Goal: Check status

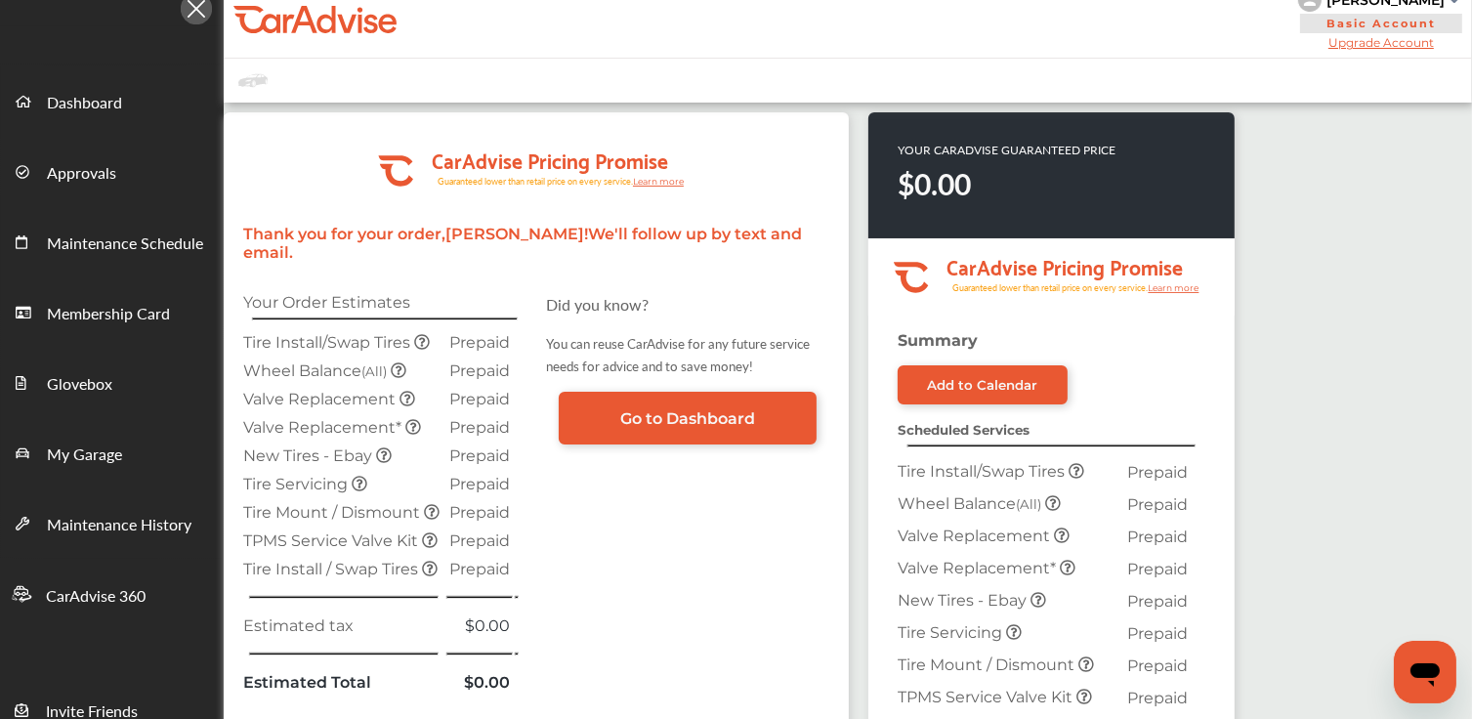
click at [193, 7] on img at bounding box center [196, 8] width 31 height 31
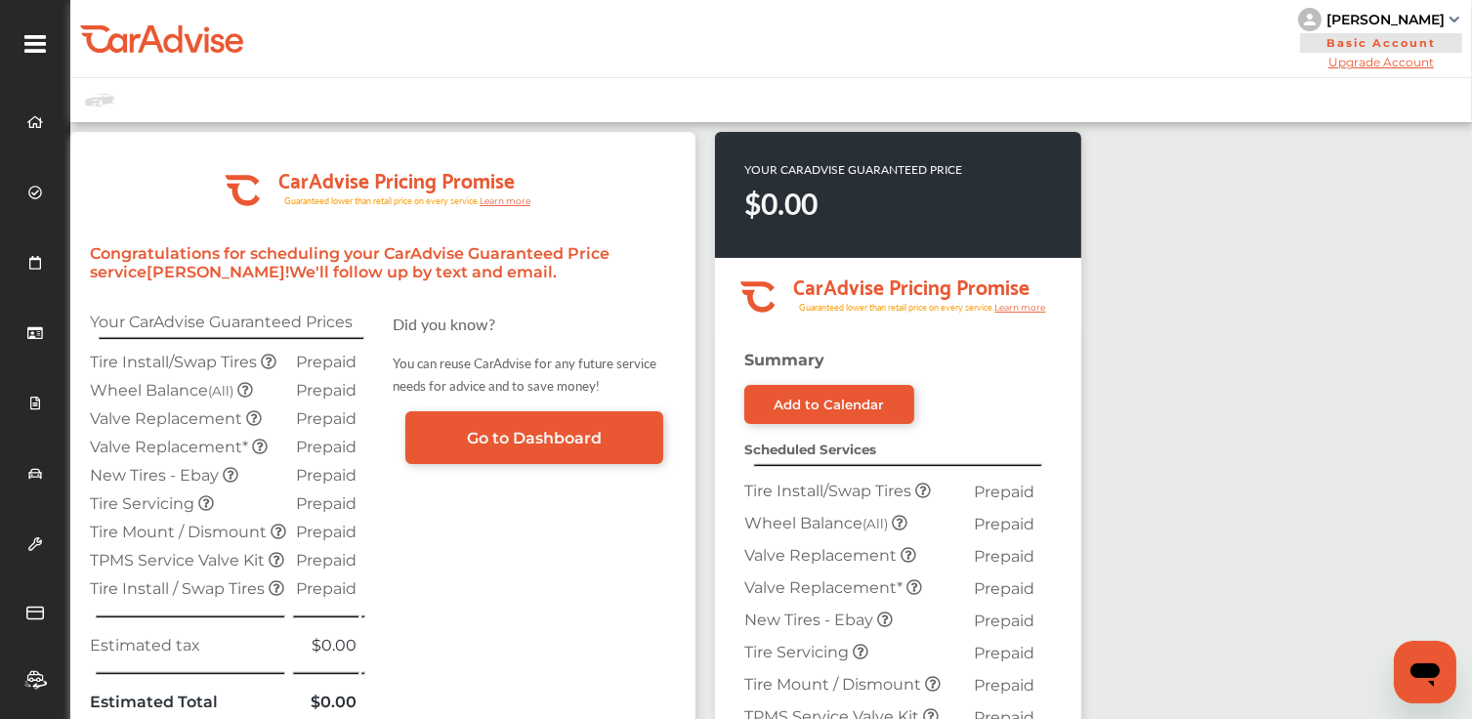
scroll to position [98, 0]
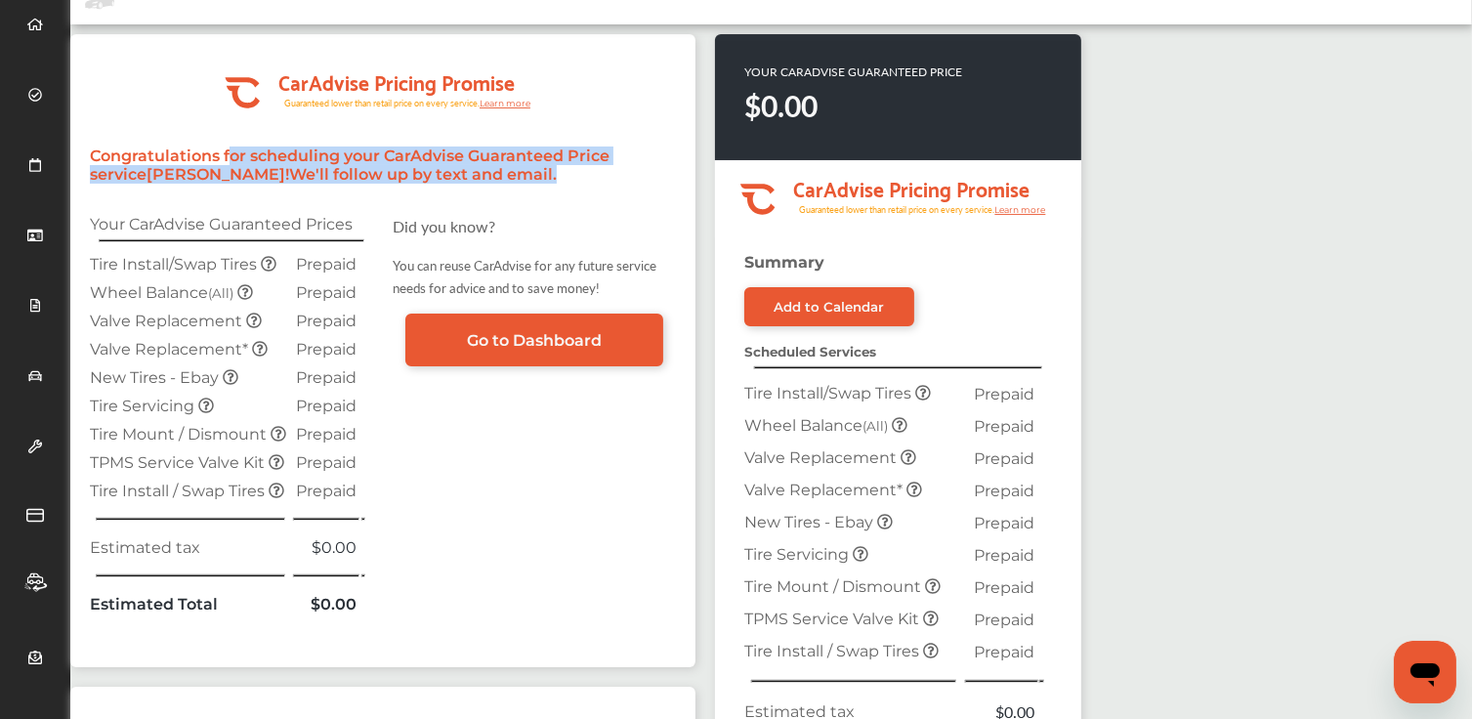
drag, startPoint x: 233, startPoint y: 159, endPoint x: 436, endPoint y: 178, distance: 203.1
click at [436, 178] on p "Congratulations for scheduling your CarAdvise Guaranteed Price service [PERSON_…" at bounding box center [383, 165] width 586 height 37
drag, startPoint x: 364, startPoint y: 161, endPoint x: 351, endPoint y: 159, distance: 13.8
click at [364, 160] on p "Congratulations for scheduling your CarAdvise Guaranteed Price service [PERSON_…" at bounding box center [383, 165] width 586 height 37
click at [279, 155] on p "Congratulations for scheduling your CarAdvise Guaranteed Price service [PERSON_…" at bounding box center [383, 165] width 586 height 37
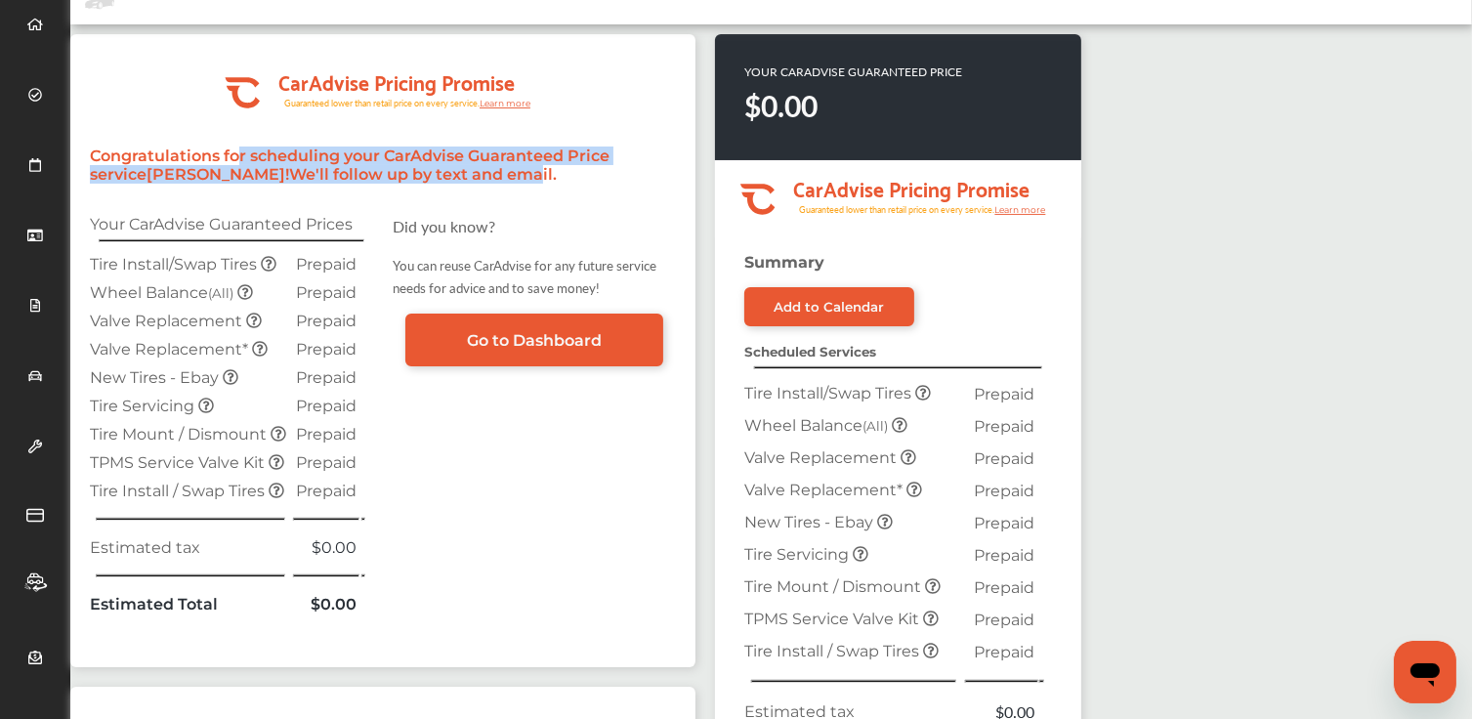
drag, startPoint x: 241, startPoint y: 148, endPoint x: 392, endPoint y: 184, distance: 154.5
click at [392, 184] on div ".cls-1 { clip-path: url(#clip-Pricing_Promise_Banner); } .cls-2 { fill: #fff; }…" at bounding box center [382, 350] width 625 height 633
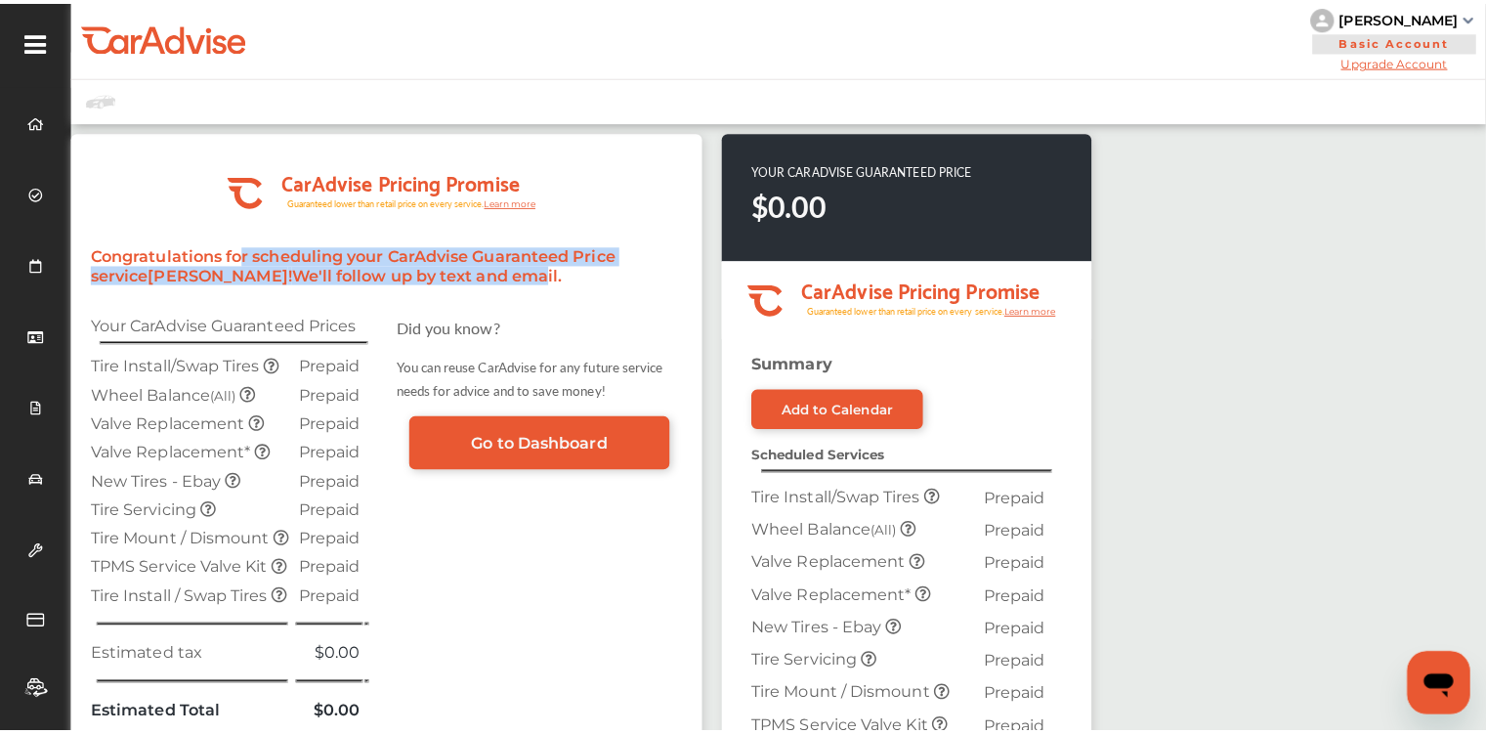
scroll to position [0, 0]
